Goal: Transaction & Acquisition: Purchase product/service

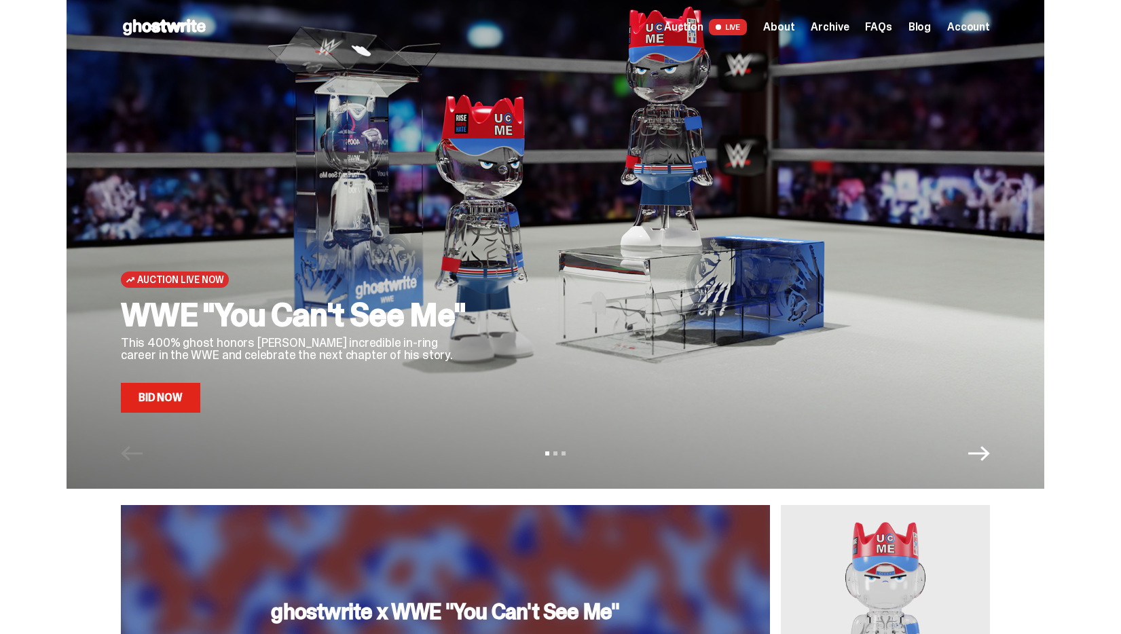
click at [189, 403] on link "Bid Now" at bounding box center [160, 398] width 79 height 30
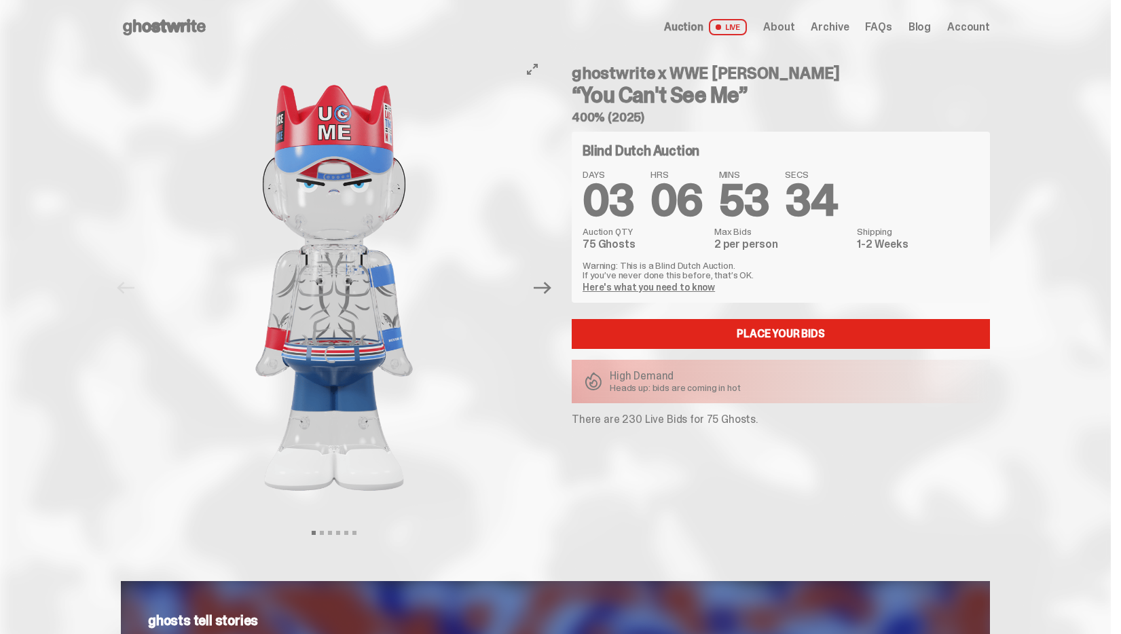
scroll to position [7, 0]
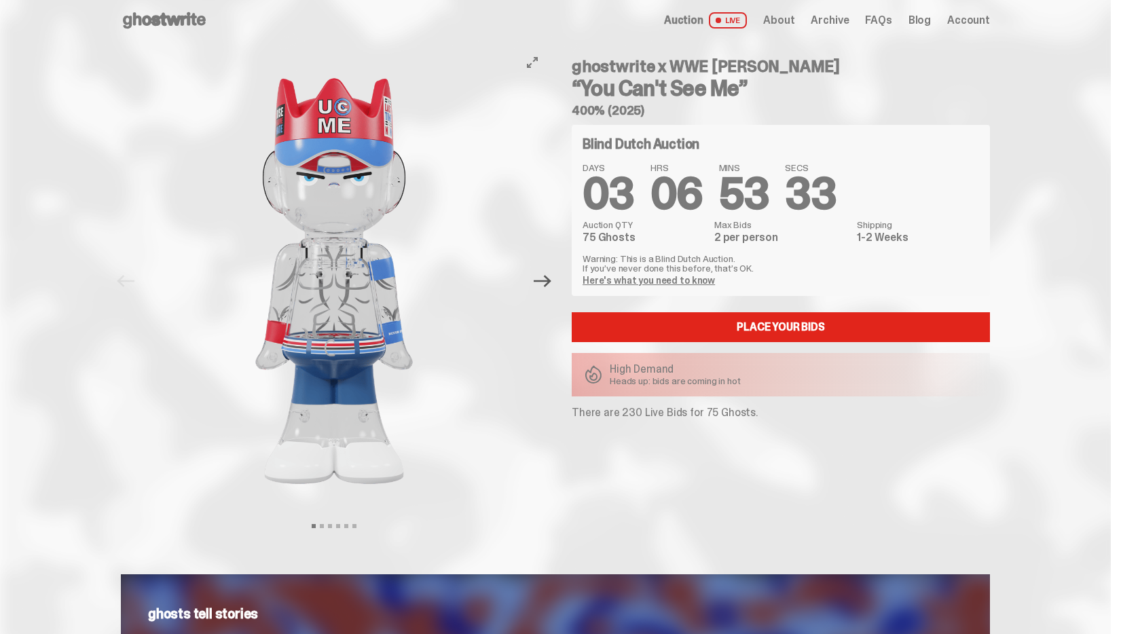
click at [545, 280] on icon "Next" at bounding box center [543, 281] width 18 height 18
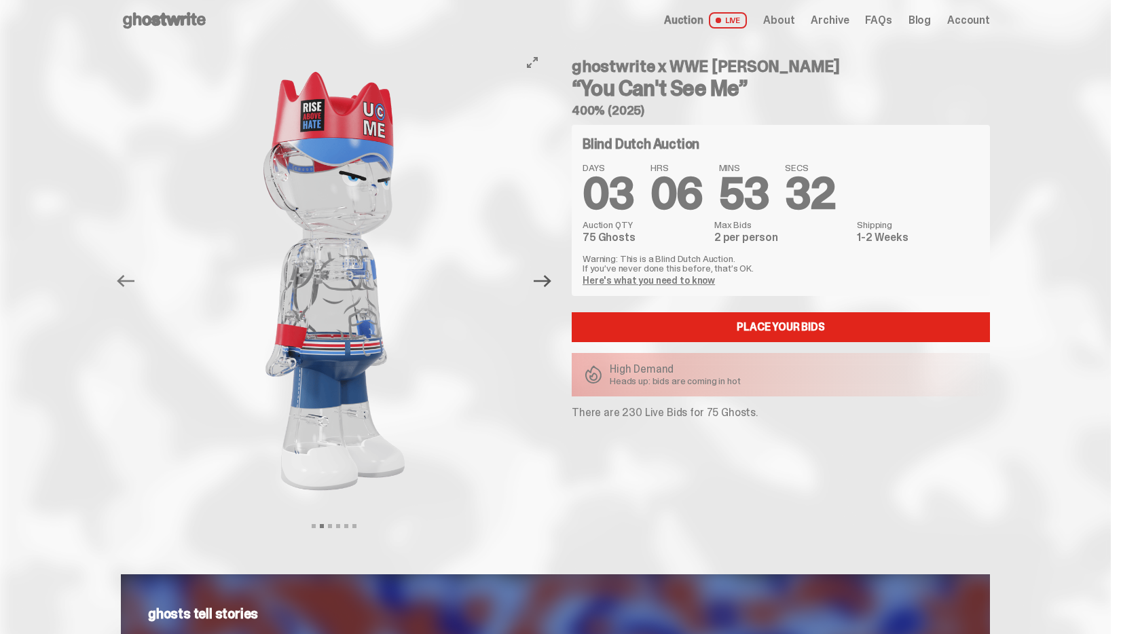
click at [546, 281] on icon "Next" at bounding box center [543, 281] width 18 height 12
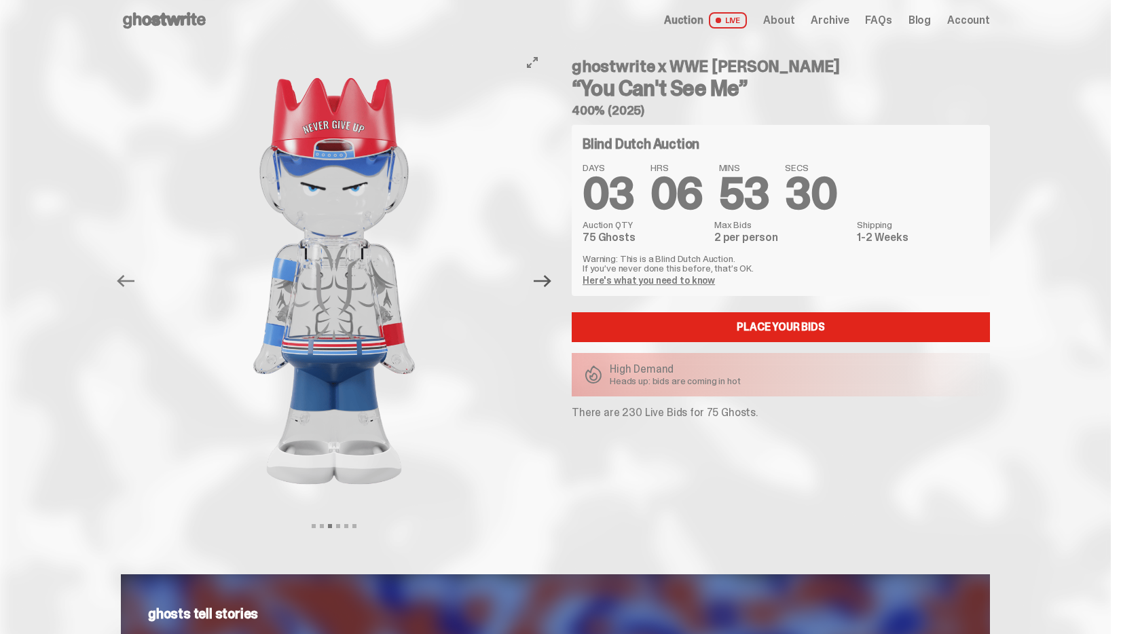
click at [547, 281] on icon "Next" at bounding box center [543, 281] width 18 height 12
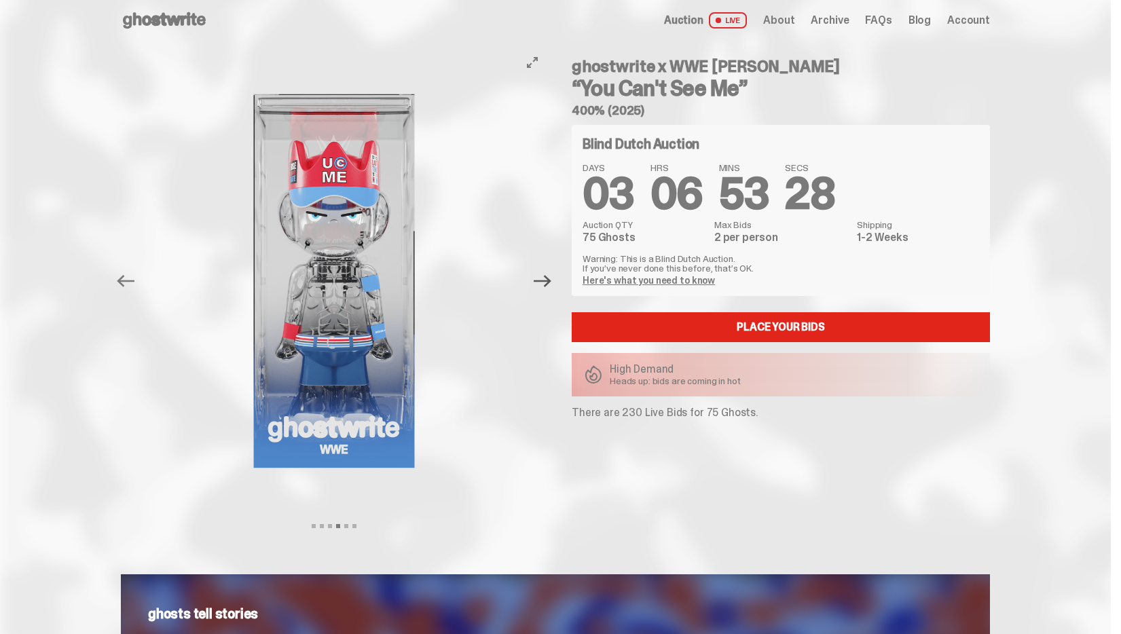
click at [547, 281] on icon "Next" at bounding box center [543, 281] width 18 height 12
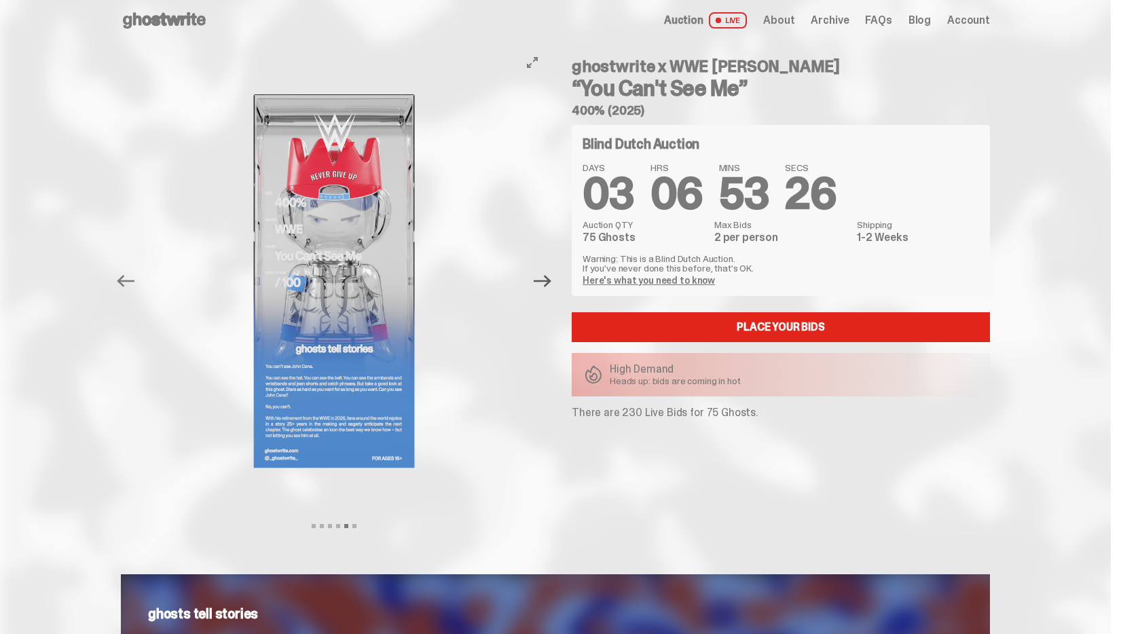
click at [547, 280] on icon "Next" at bounding box center [543, 281] width 18 height 12
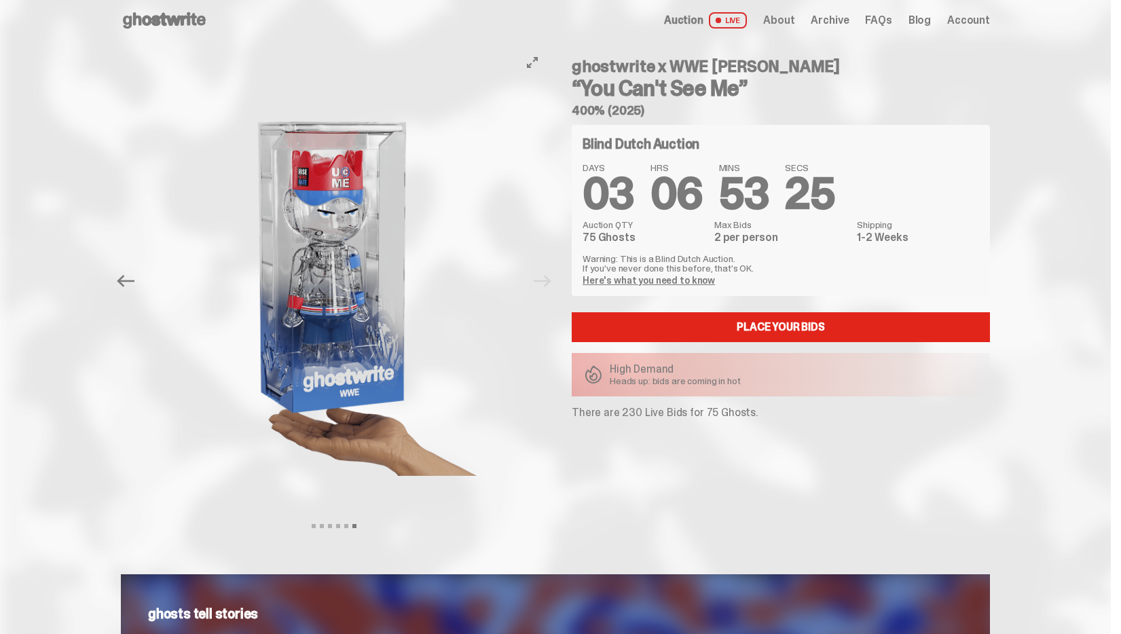
click at [547, 280] on div at bounding box center [334, 281] width 427 height 467
click at [128, 280] on icon "Previous" at bounding box center [126, 281] width 18 height 12
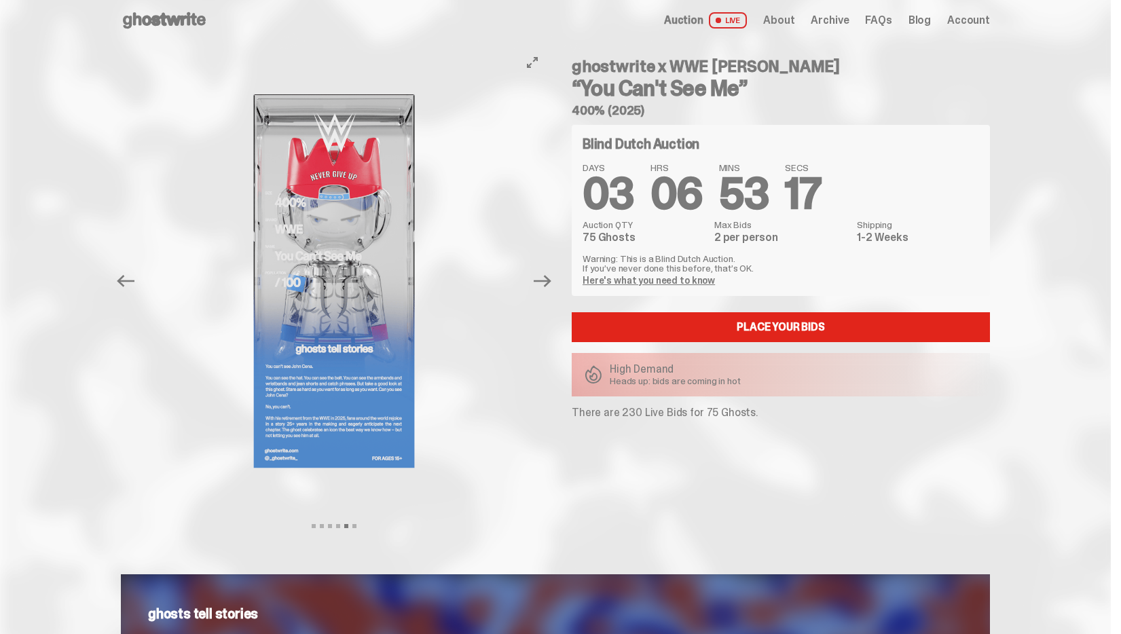
click at [346, 310] on img at bounding box center [334, 281] width 374 height 467
click at [190, 26] on icon at bounding box center [164, 21] width 87 height 22
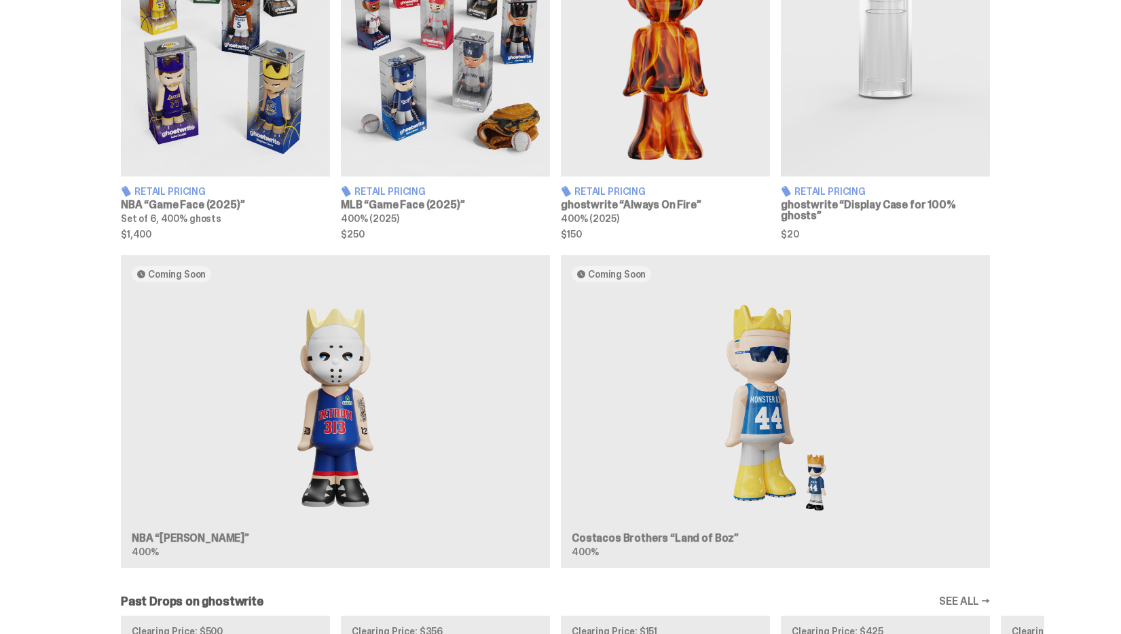
scroll to position [917, 0]
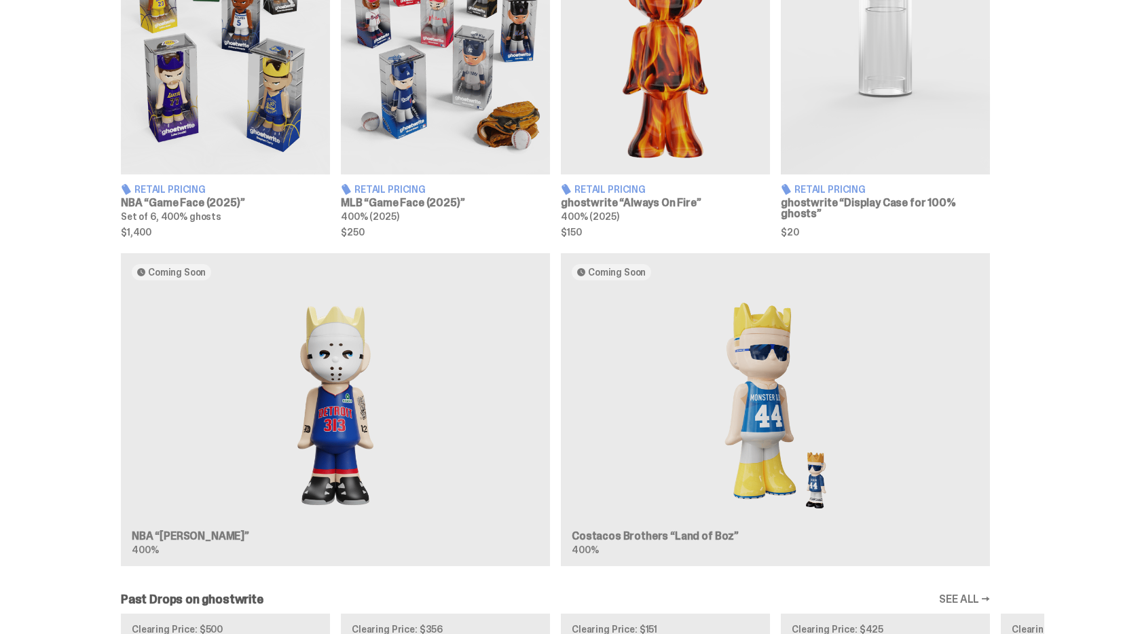
click at [338, 384] on div "Coming Soon NBA “Eminem” 400% Coming Soon Costacos Brothers “Land of Boz” 400%" at bounding box center [556, 415] width 978 height 325
click at [338, 383] on div "Coming Soon NBA “Eminem” 400% Coming Soon Costacos Brothers “Land of Boz” 400%" at bounding box center [556, 415] width 978 height 325
click at [322, 363] on div "Coming Soon NBA “Eminem” 400% Coming Soon Costacos Brothers “Land of Boz” 400%" at bounding box center [556, 415] width 978 height 325
click at [204, 276] on div "Coming Soon NBA “Eminem” 400% Coming Soon Costacos Brothers “Land of Boz” 400%" at bounding box center [556, 415] width 978 height 325
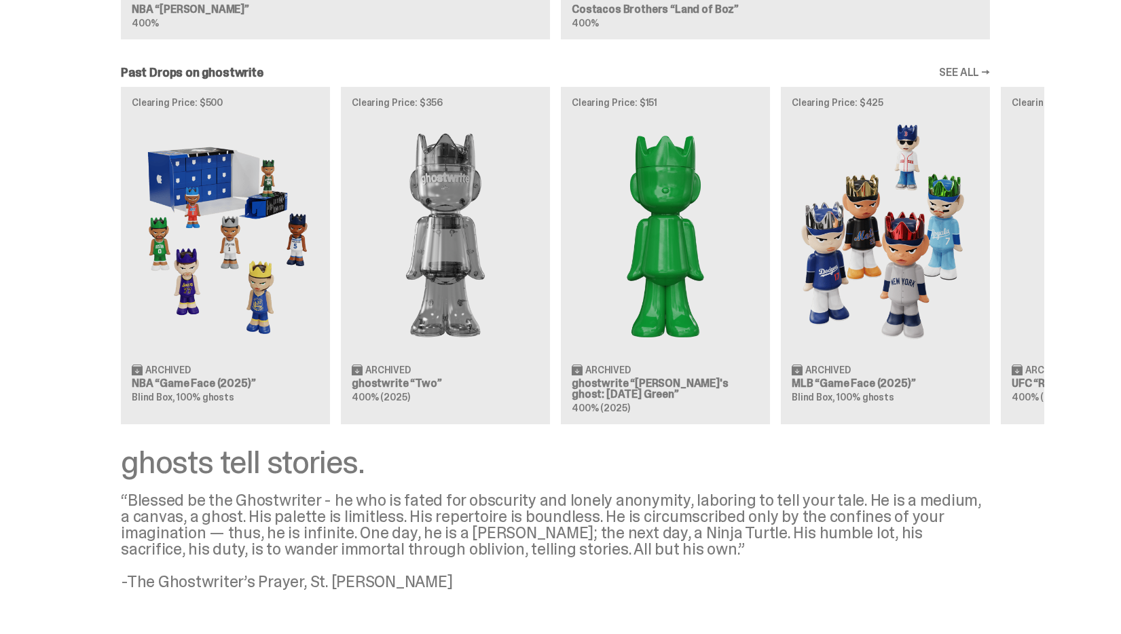
scroll to position [1443, 0]
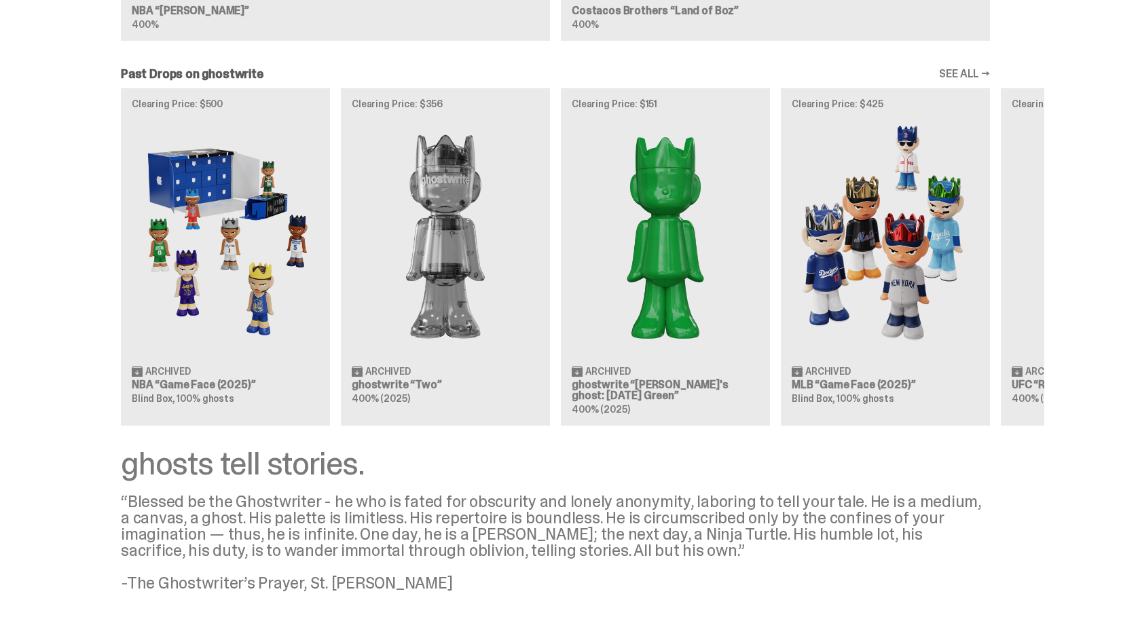
click at [444, 111] on div "Clearing Price: $500 Archived NBA “Game Face (2025)” Blind Box, 100% ghosts Cle…" at bounding box center [556, 256] width 978 height 337
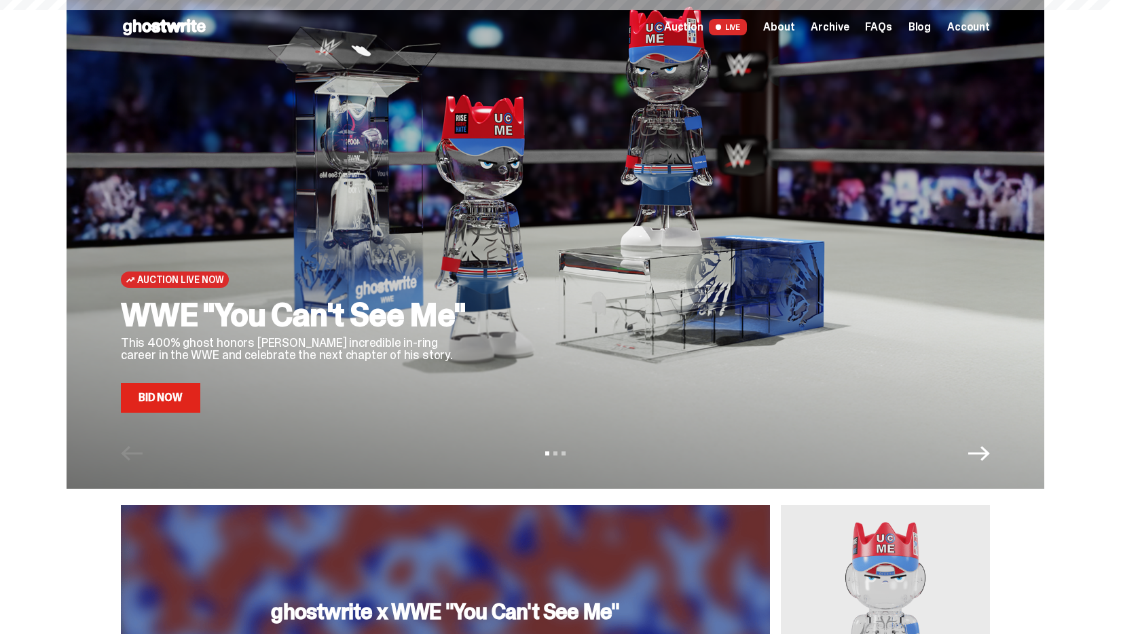
scroll to position [1443, 0]
